Goal: Task Accomplishment & Management: Use online tool/utility

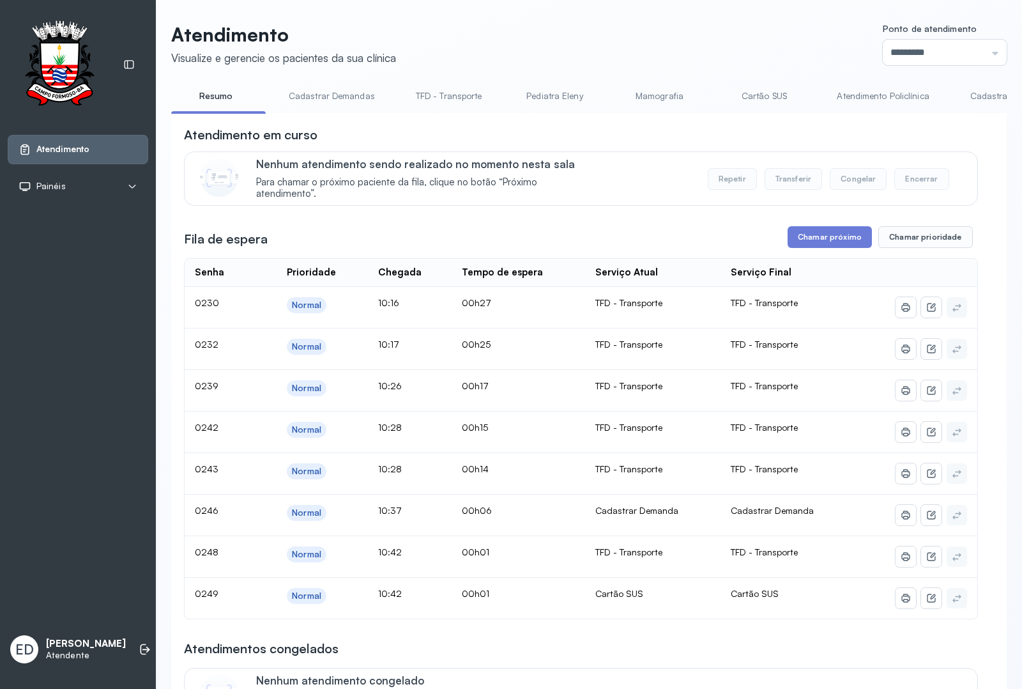
click at [979, 97] on link "Cadastrar Demanda" at bounding box center [1011, 96] width 107 height 21
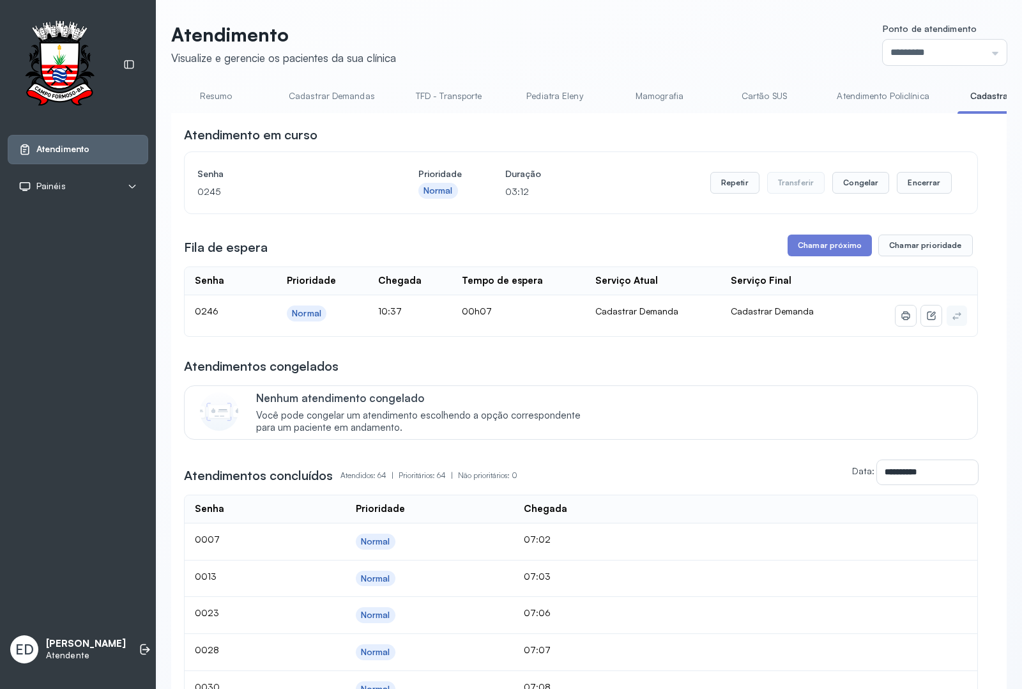
click at [807, 137] on div "Atendimento em curso" at bounding box center [581, 135] width 794 height 18
click at [833, 248] on button "Chamar próximo" at bounding box center [830, 246] width 84 height 22
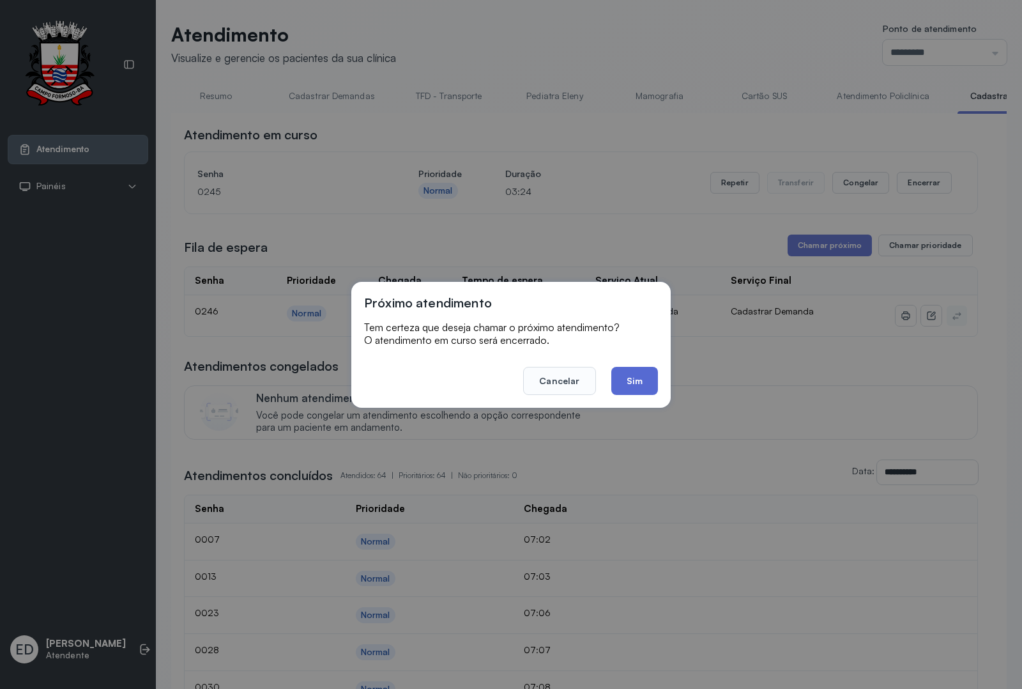
click at [643, 378] on button "Sim" at bounding box center [635, 381] width 47 height 28
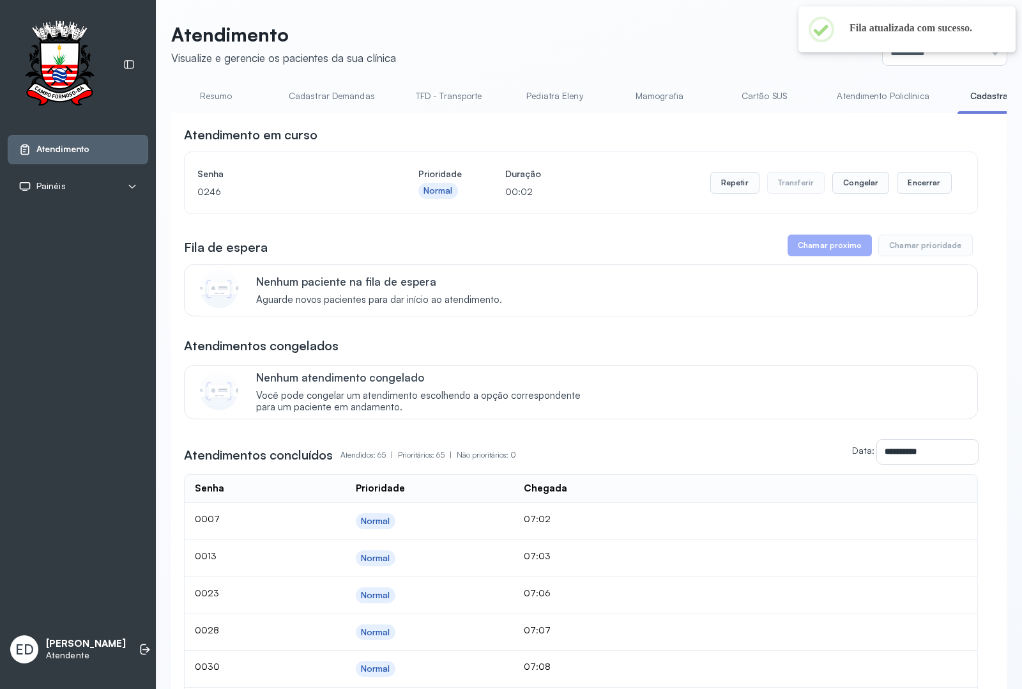
click at [599, 27] on header "Atendimento Visualize e gerencie os pacientes da sua clínica Ponto de atendimen…" at bounding box center [589, 44] width 836 height 42
click at [937, 185] on button "Encerrar" at bounding box center [924, 183] width 54 height 22
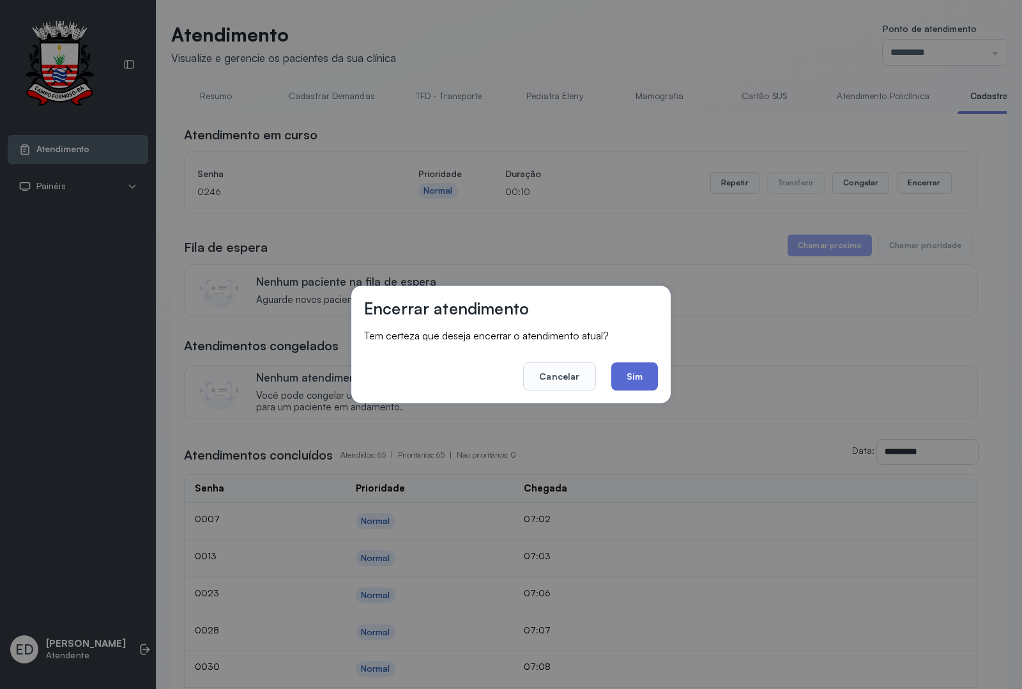
click at [647, 387] on button "Sim" at bounding box center [635, 376] width 47 height 28
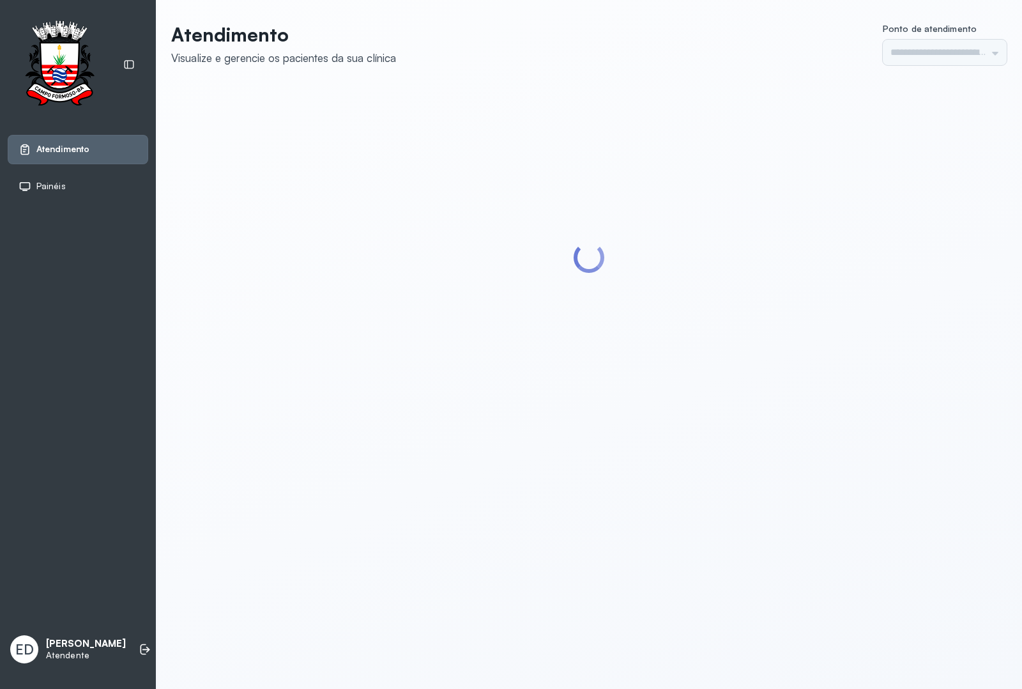
type input "*********"
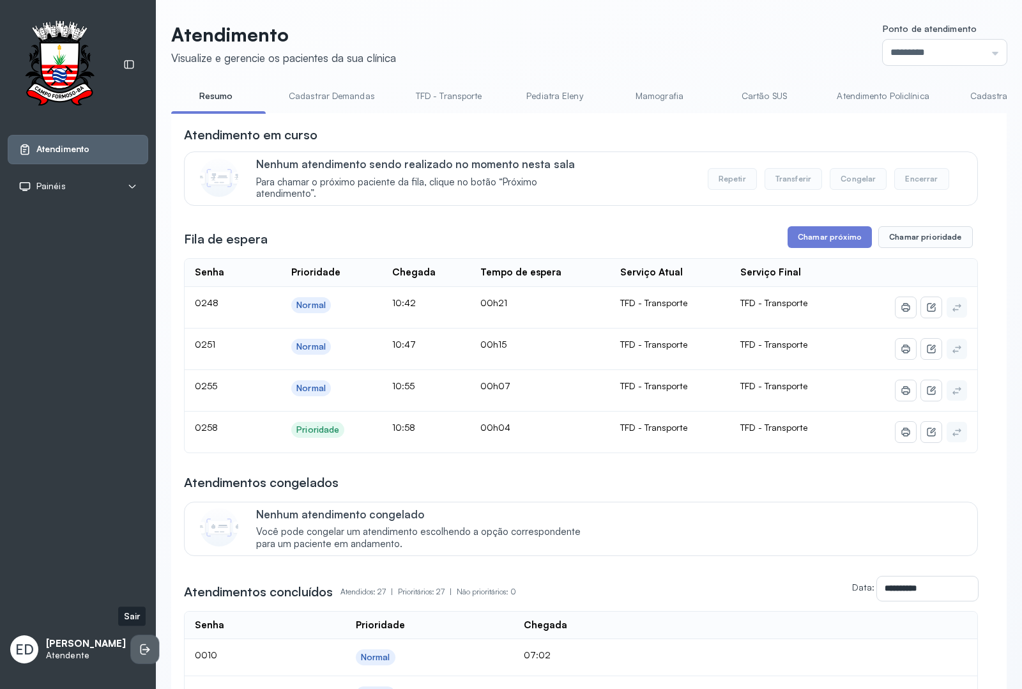
click at [139, 652] on icon at bounding box center [145, 649] width 13 height 13
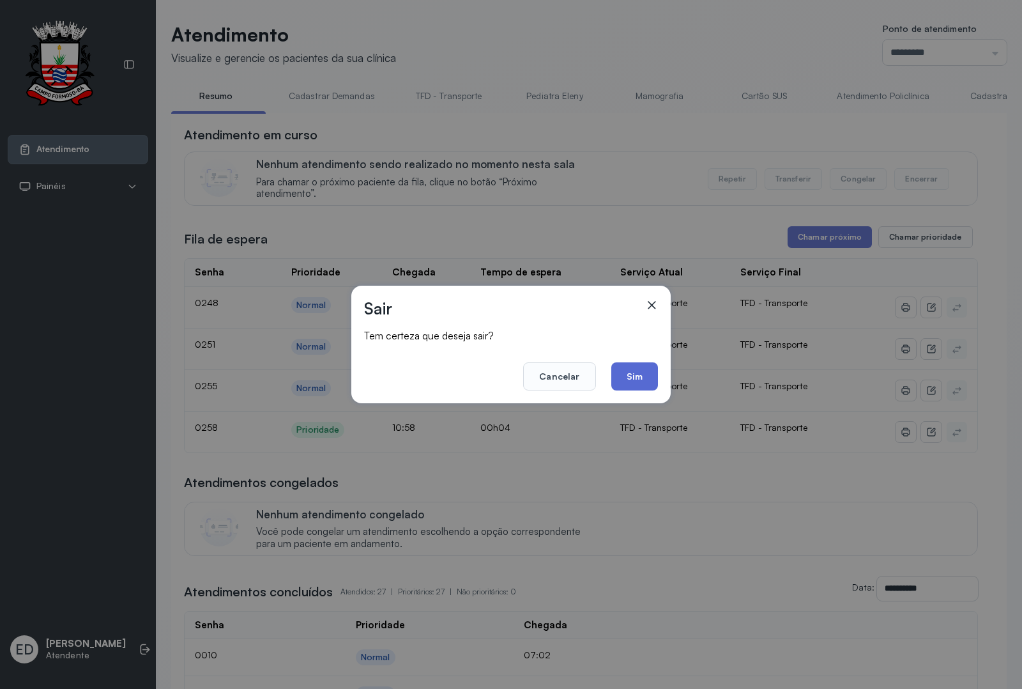
click at [643, 379] on button "Sim" at bounding box center [635, 376] width 47 height 28
